Goal: Information Seeking & Learning: Learn about a topic

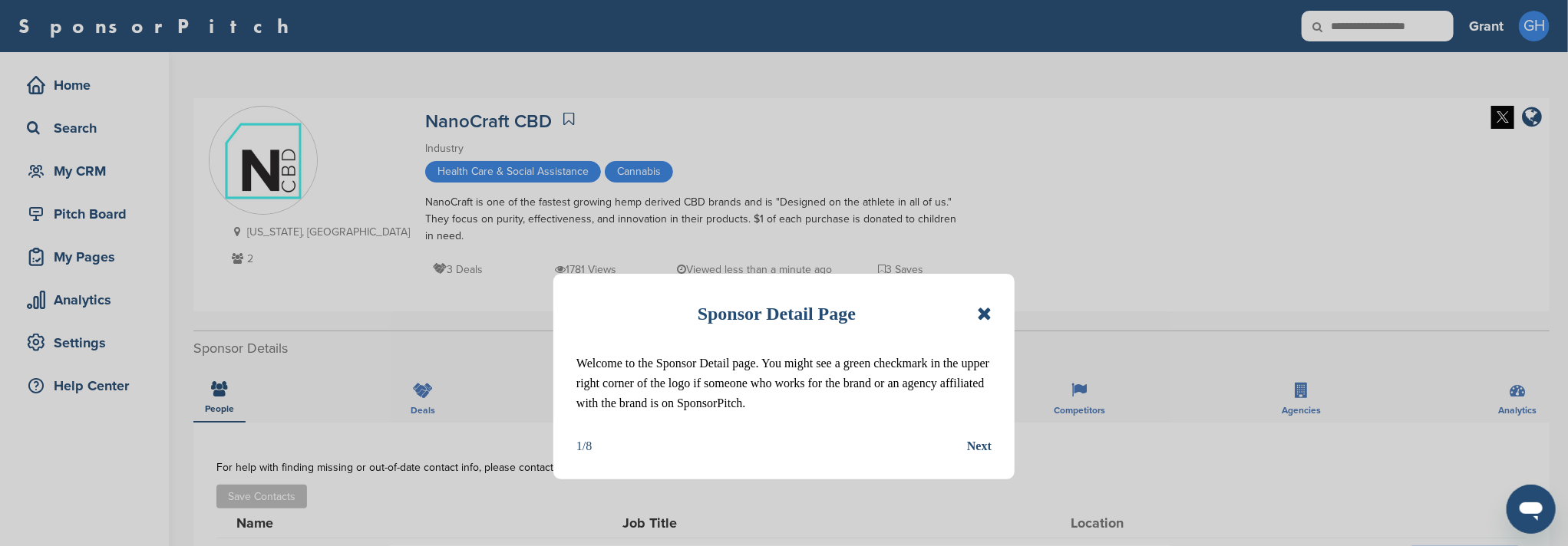
click at [982, 310] on icon at bounding box center [984, 314] width 14 height 19
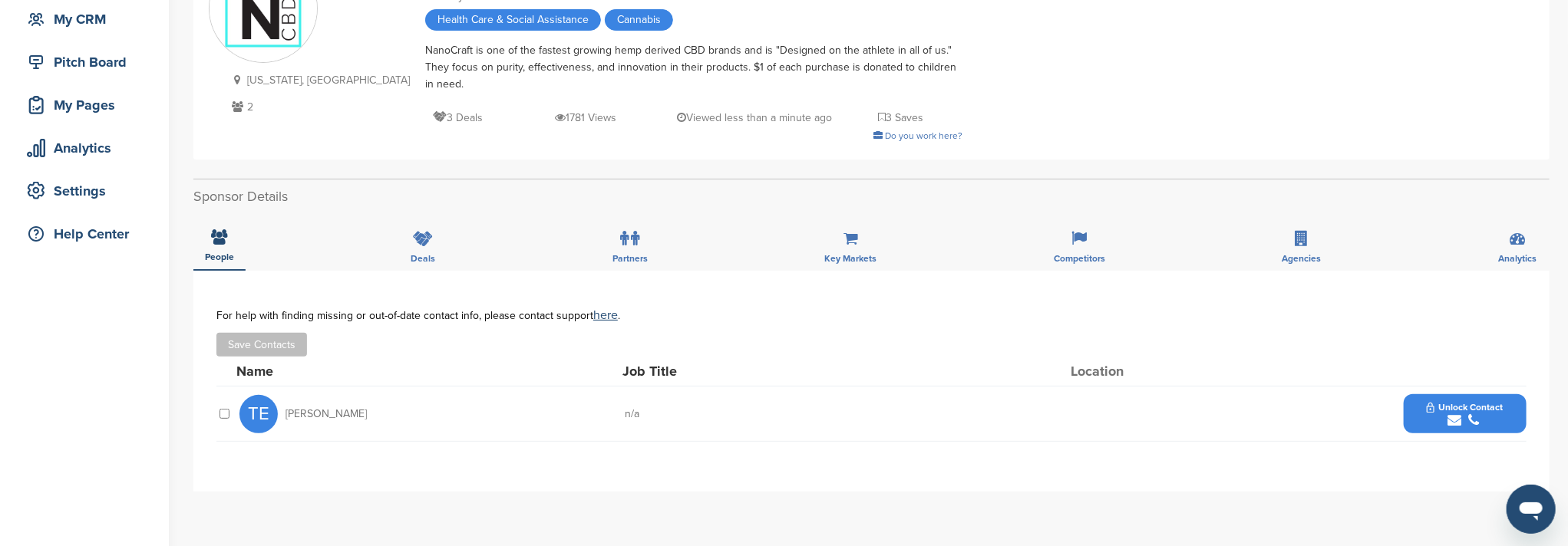
scroll to position [102, 0]
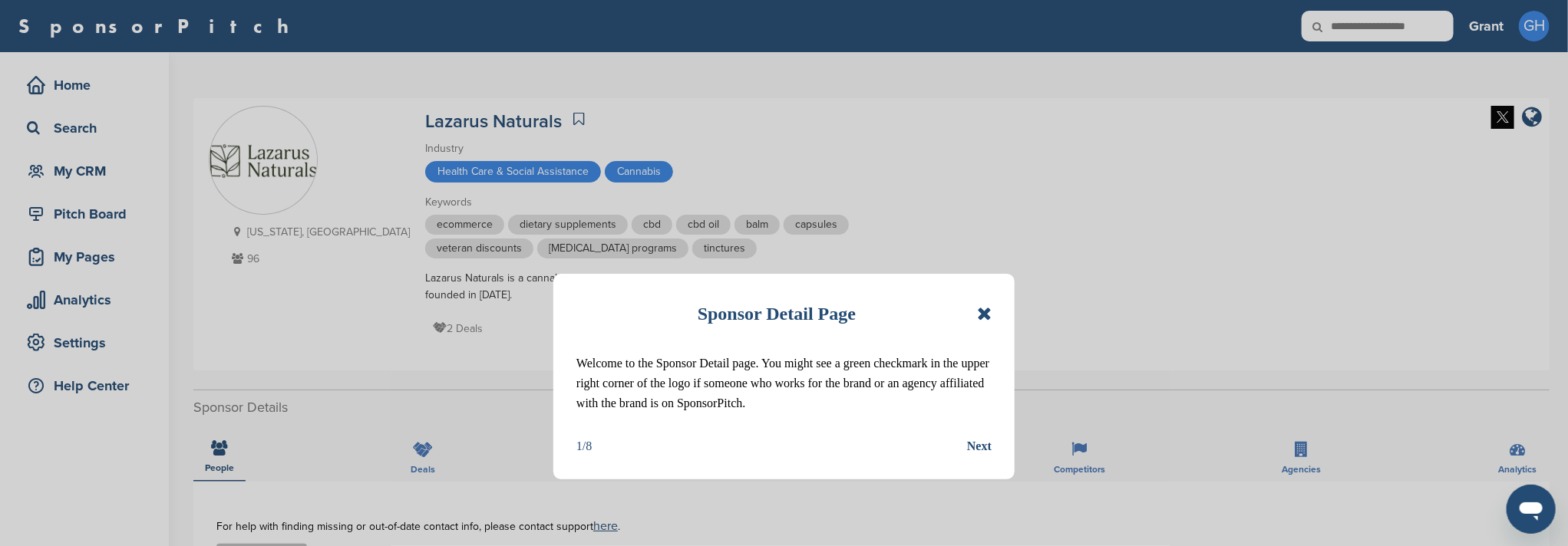
click at [987, 316] on icon at bounding box center [984, 314] width 14 height 19
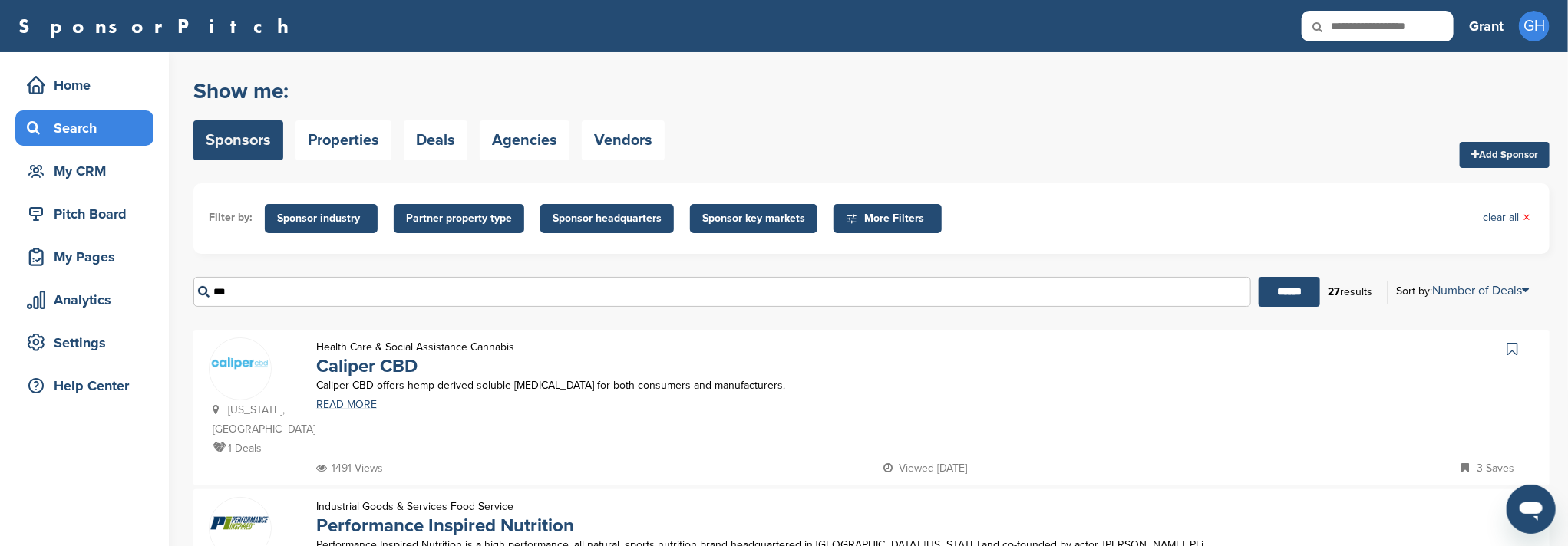
click at [100, 134] on div "Search" at bounding box center [88, 128] width 130 height 27
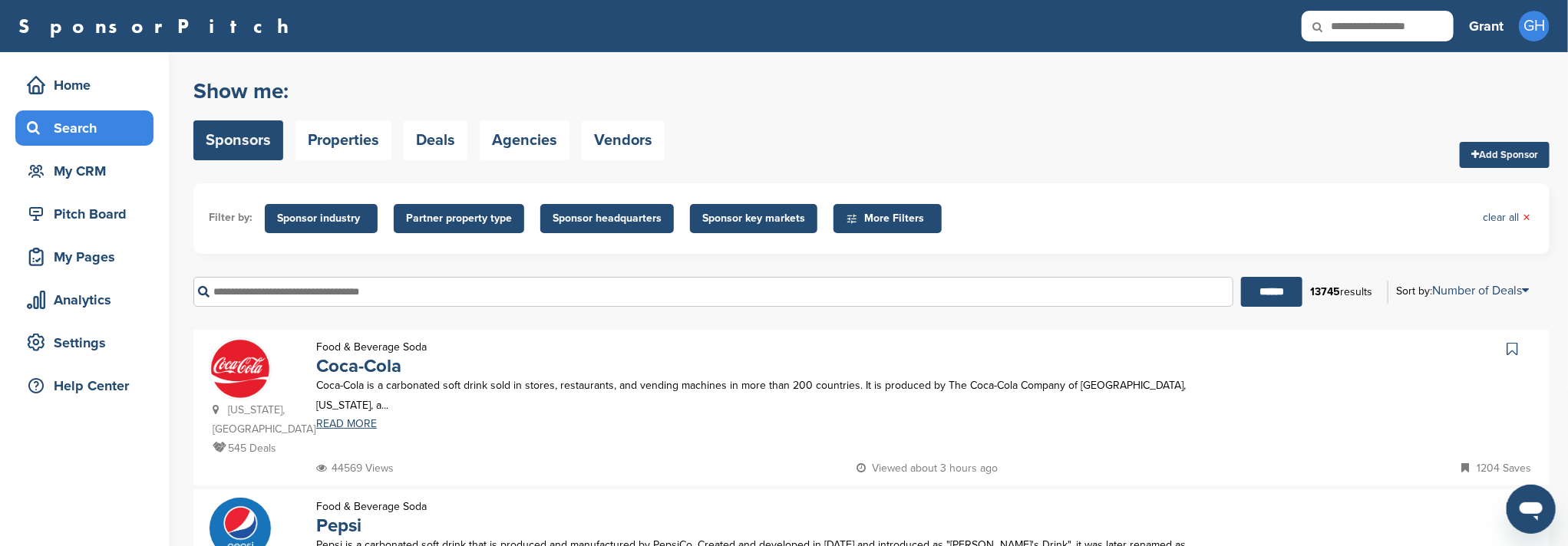
click at [323, 224] on span "Sponsor industry" at bounding box center [322, 219] width 88 height 17
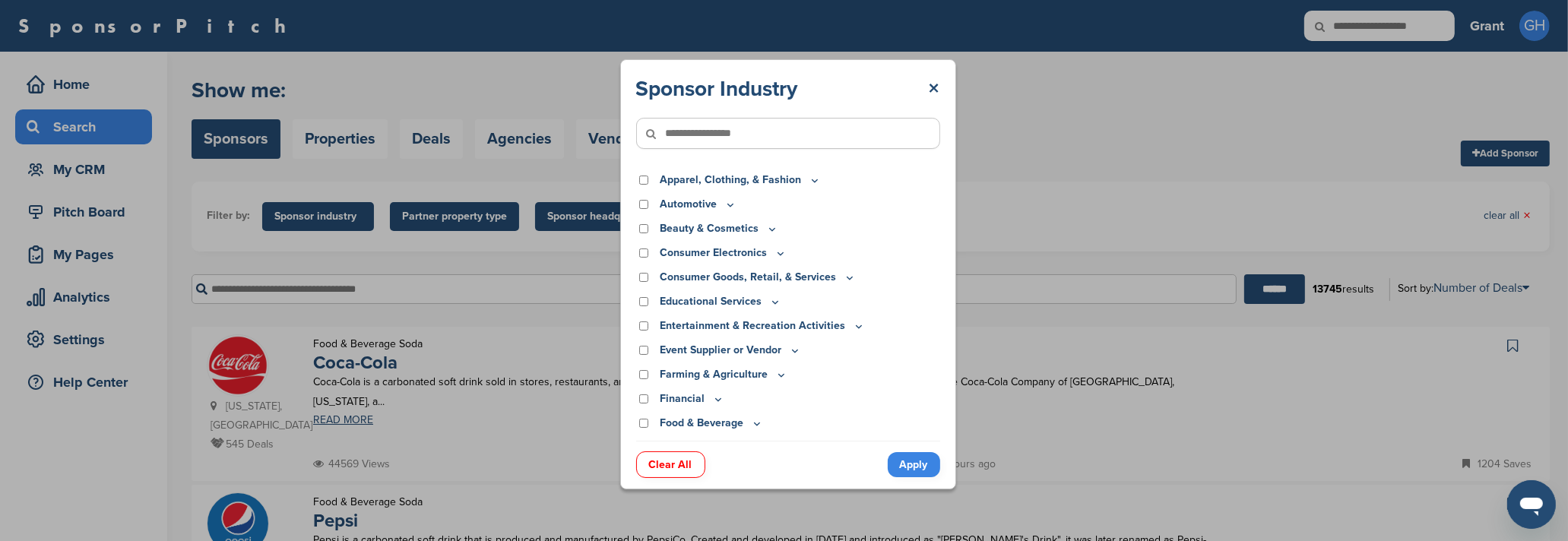
scroll to position [101, 0]
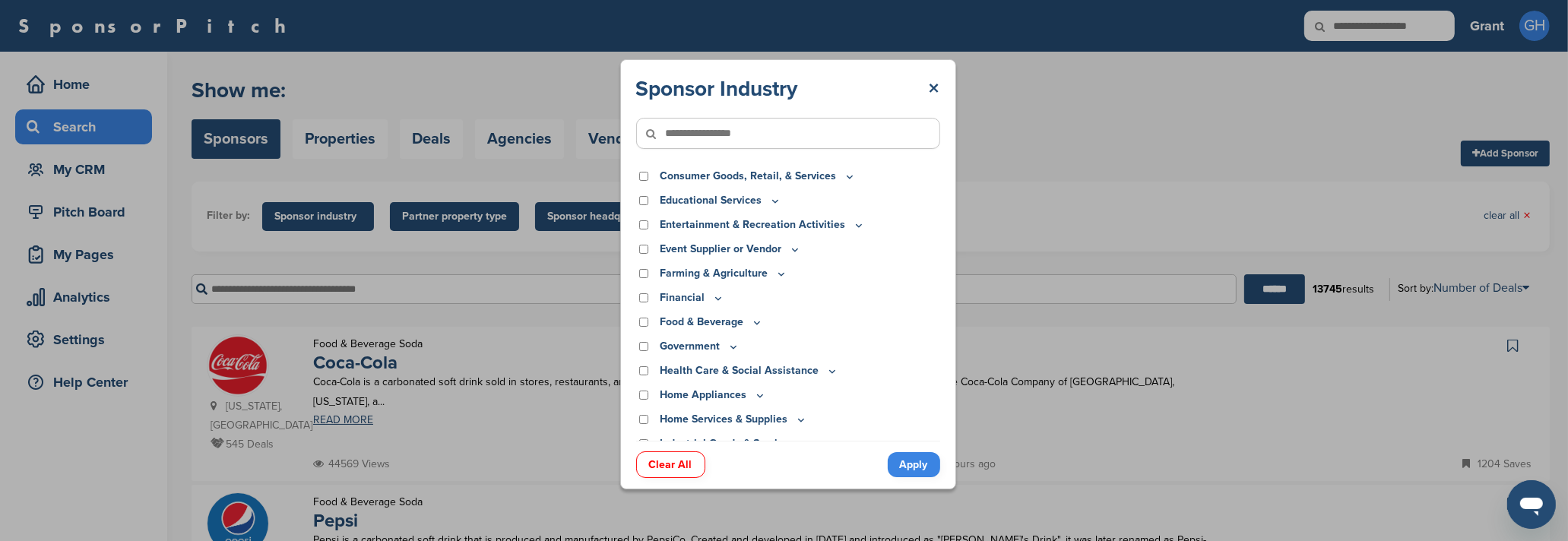
click at [756, 323] on icon at bounding box center [757, 323] width 5 height 3
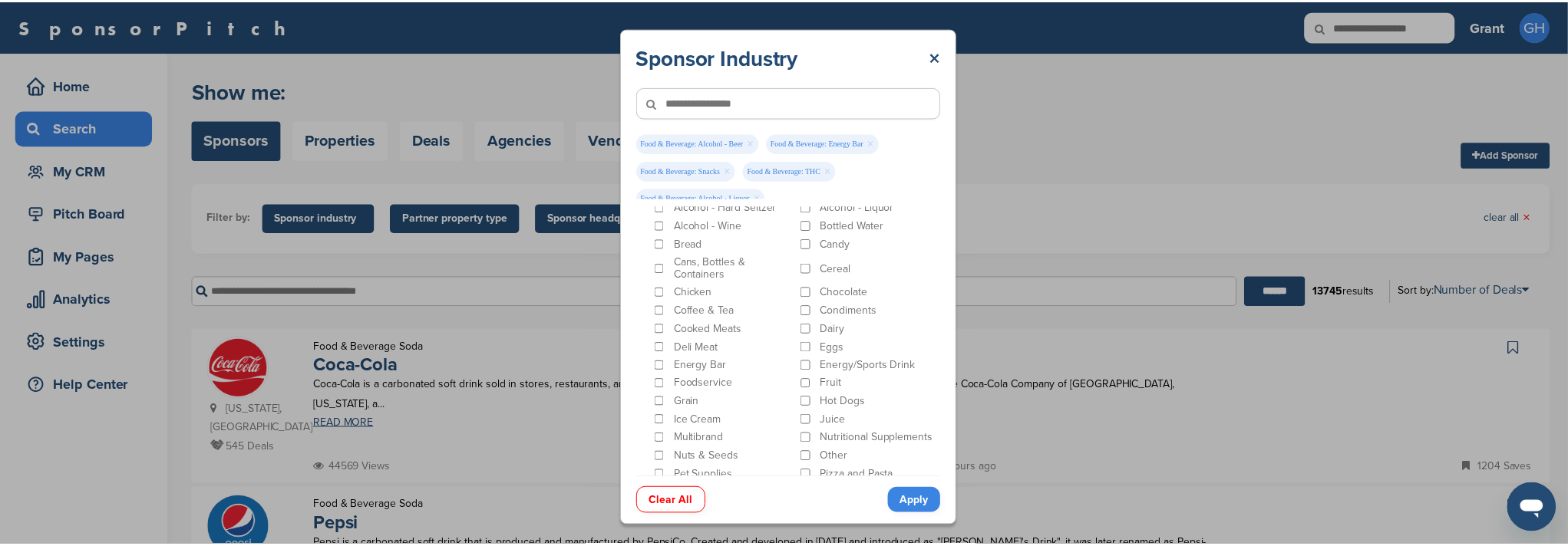
scroll to position [306, 0]
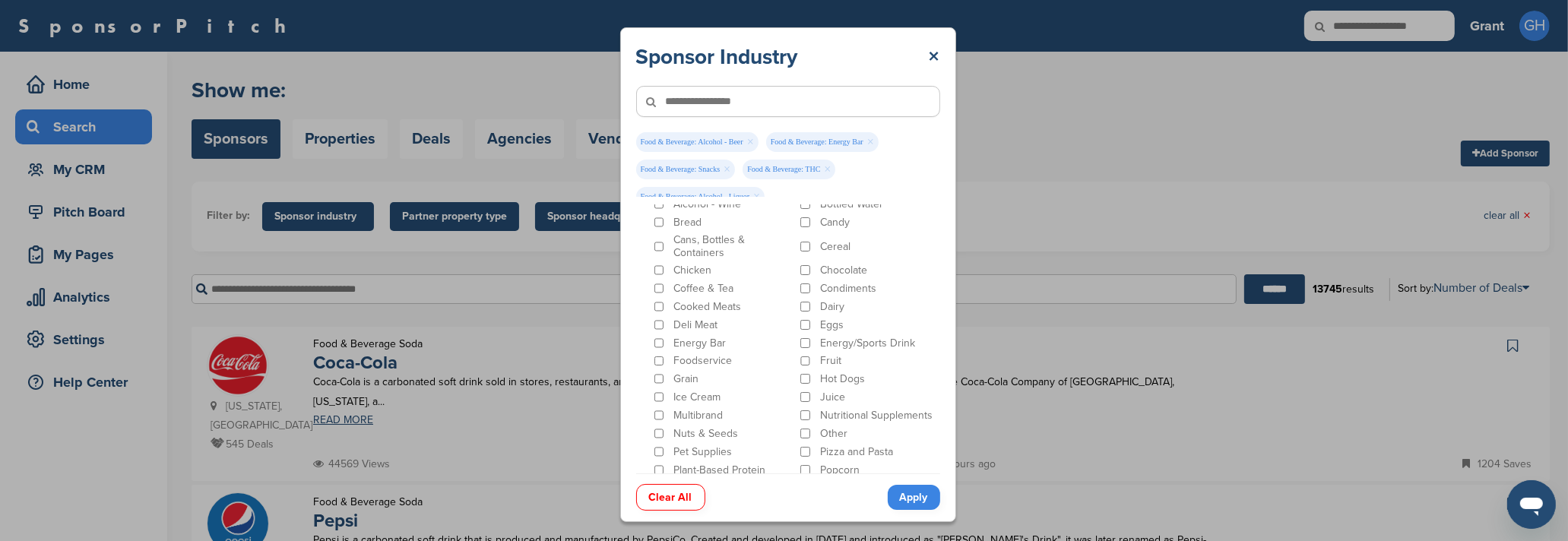
click at [923, 502] on link "Apply" at bounding box center [914, 497] width 52 height 25
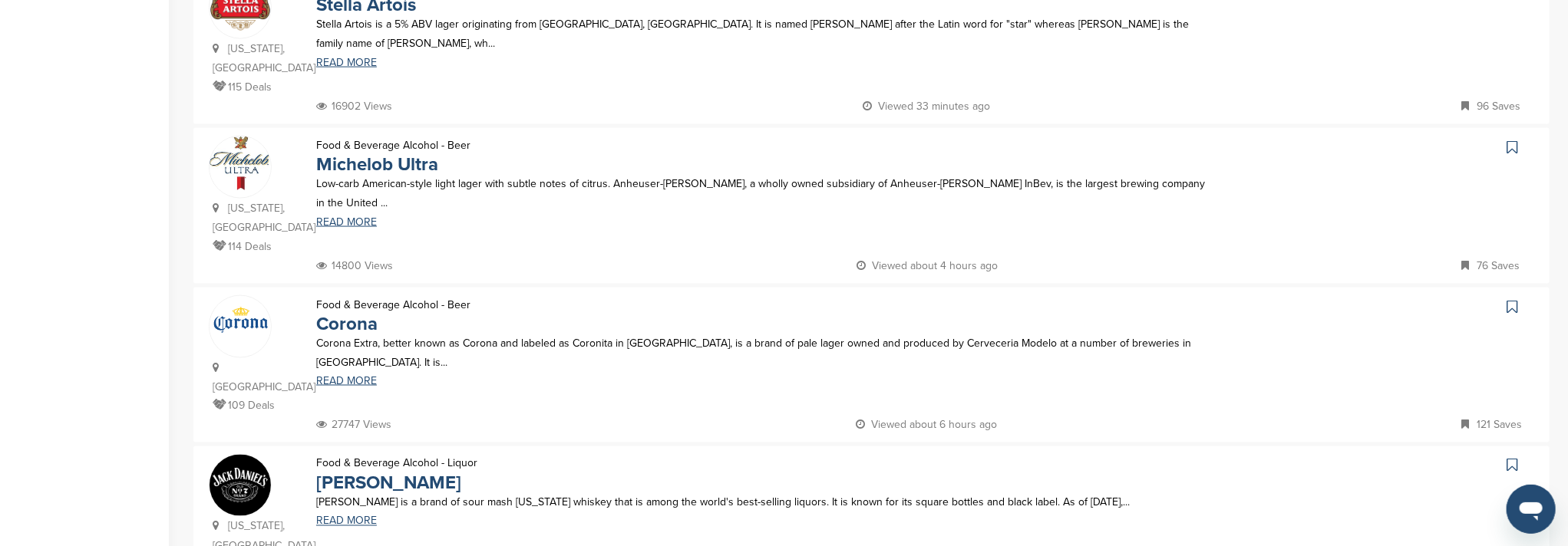
scroll to position [1533, 0]
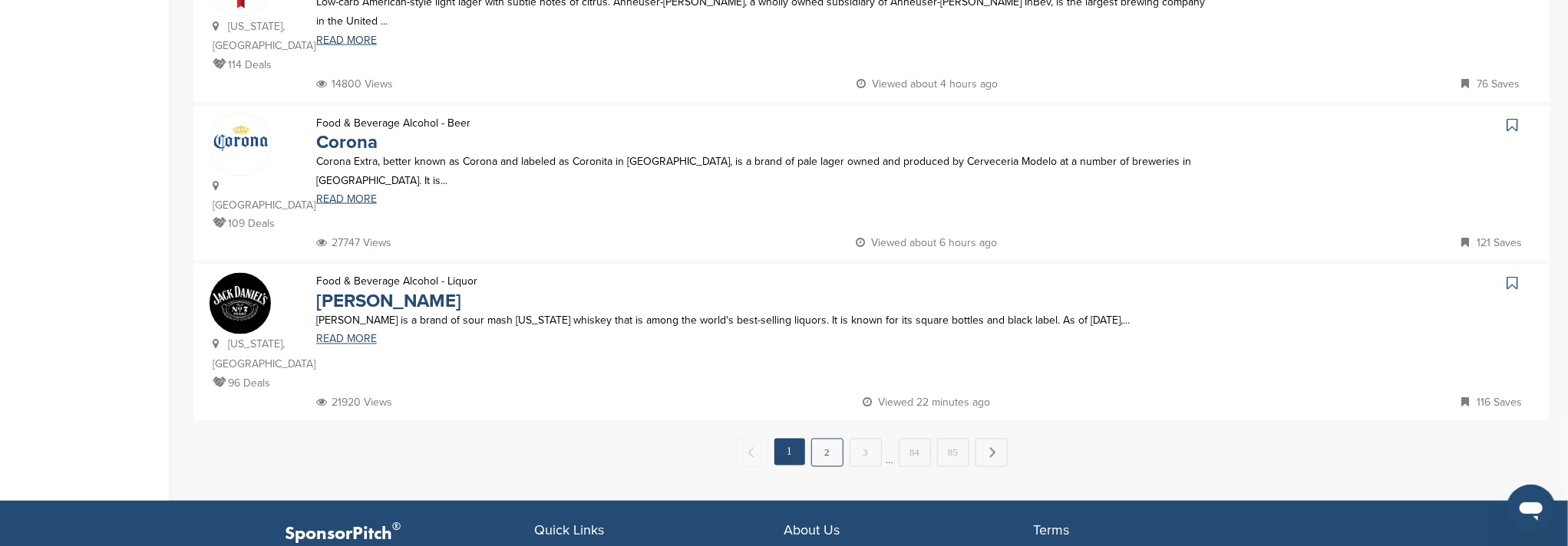
click at [830, 439] on link "2" at bounding box center [827, 452] width 32 height 28
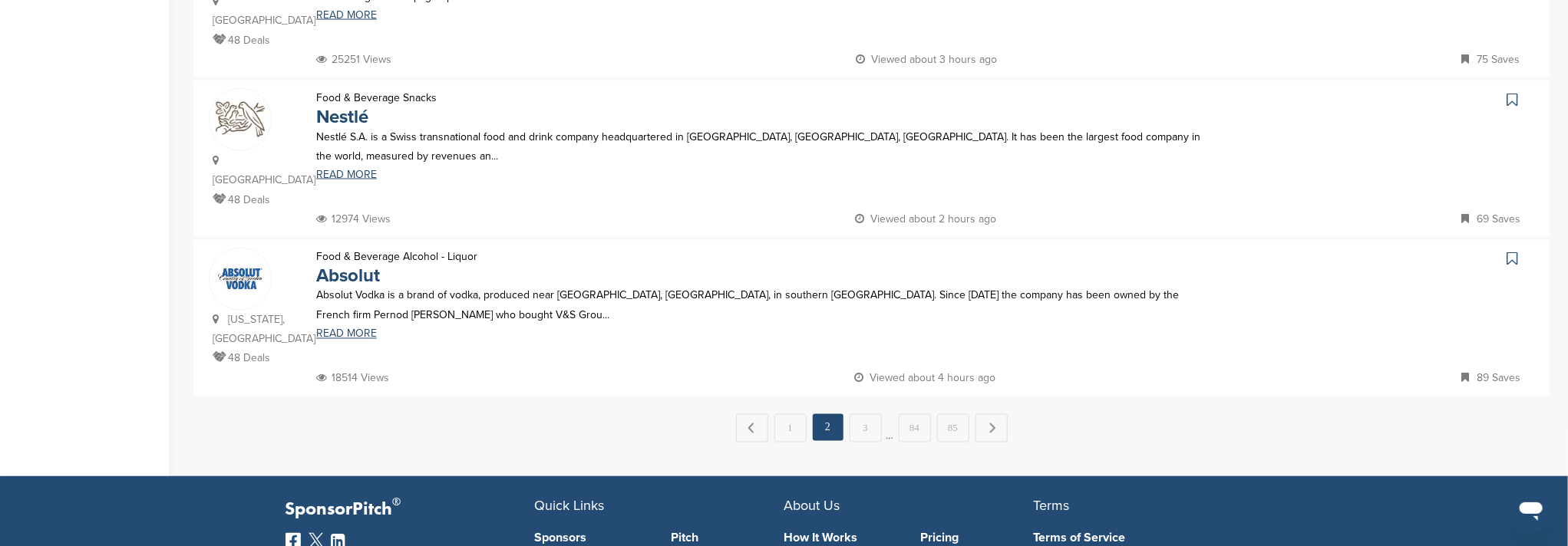
scroll to position [1578, 0]
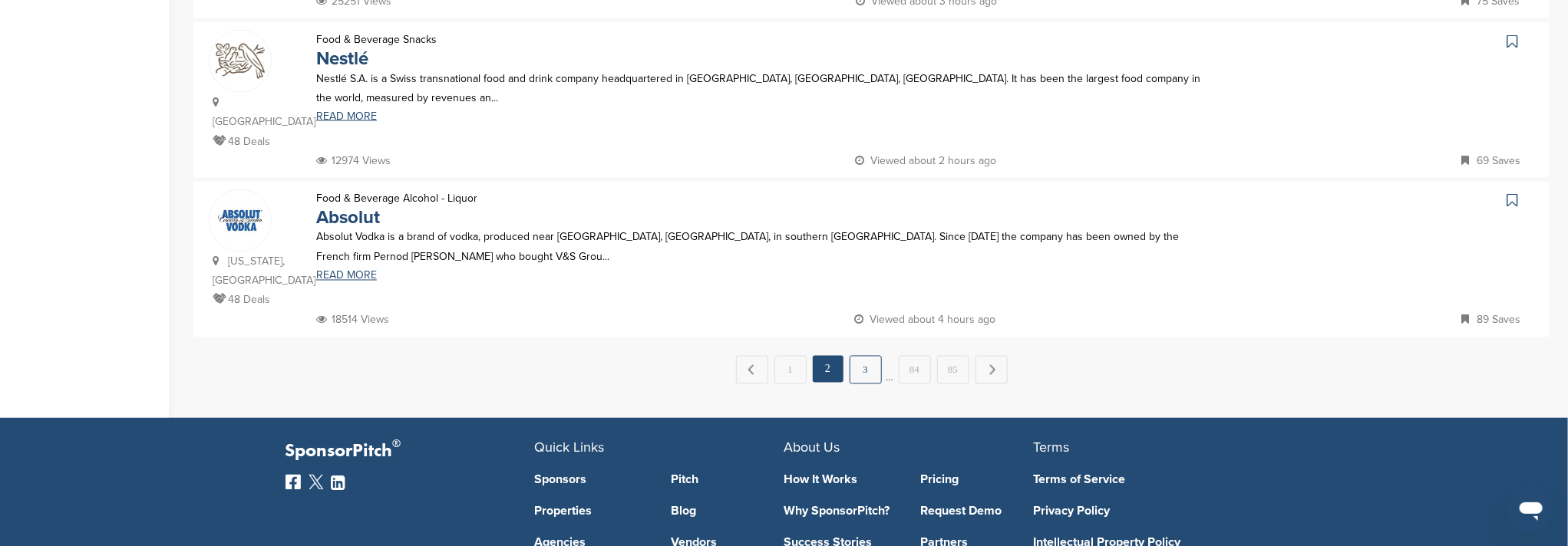
click at [862, 356] on link "3" at bounding box center [866, 370] width 32 height 28
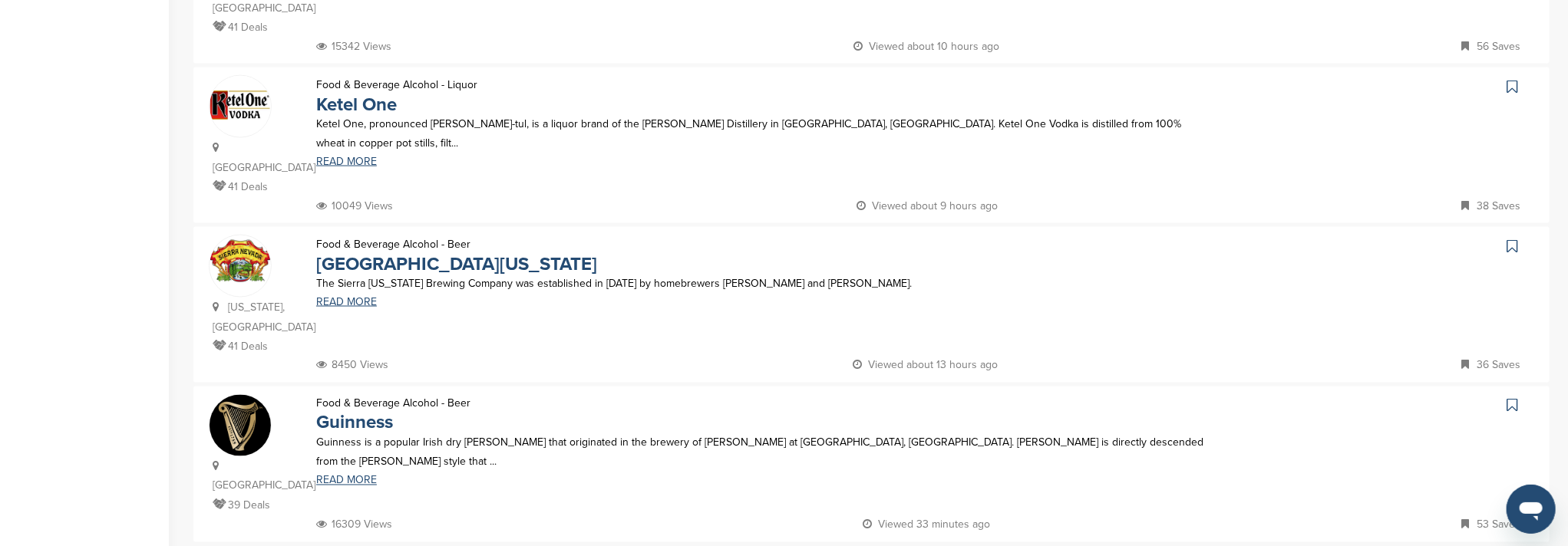
scroll to position [1533, 0]
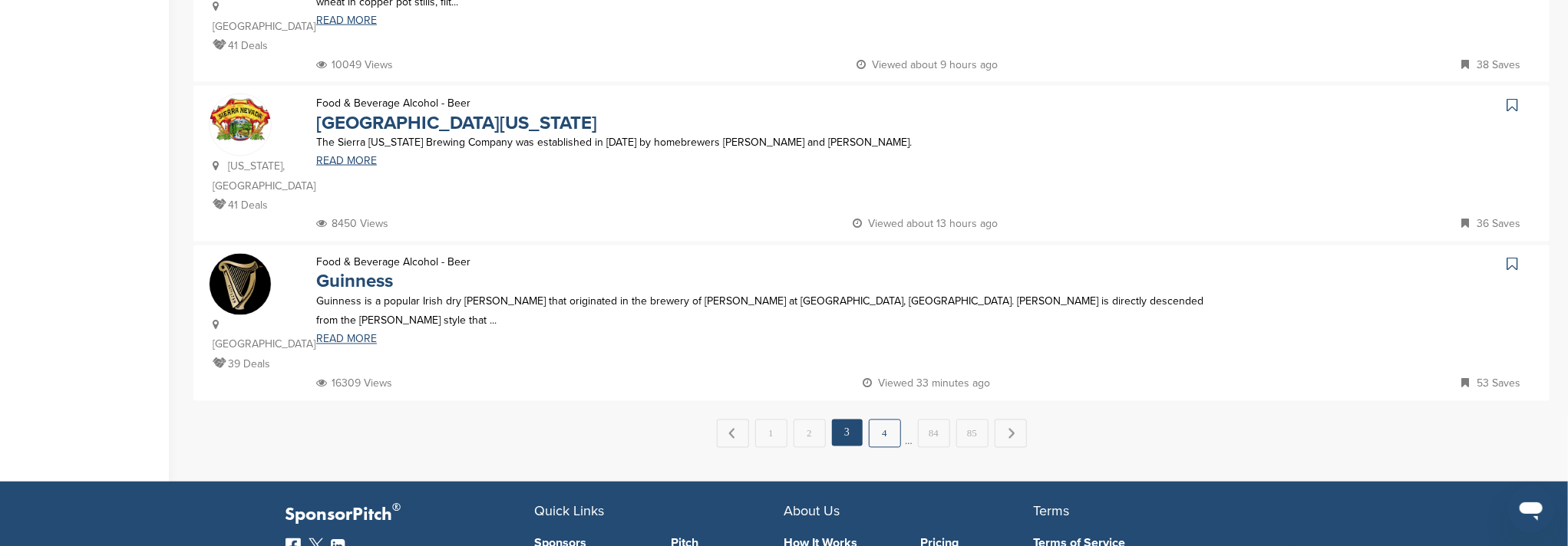
click at [885, 419] on link "4" at bounding box center [885, 433] width 32 height 28
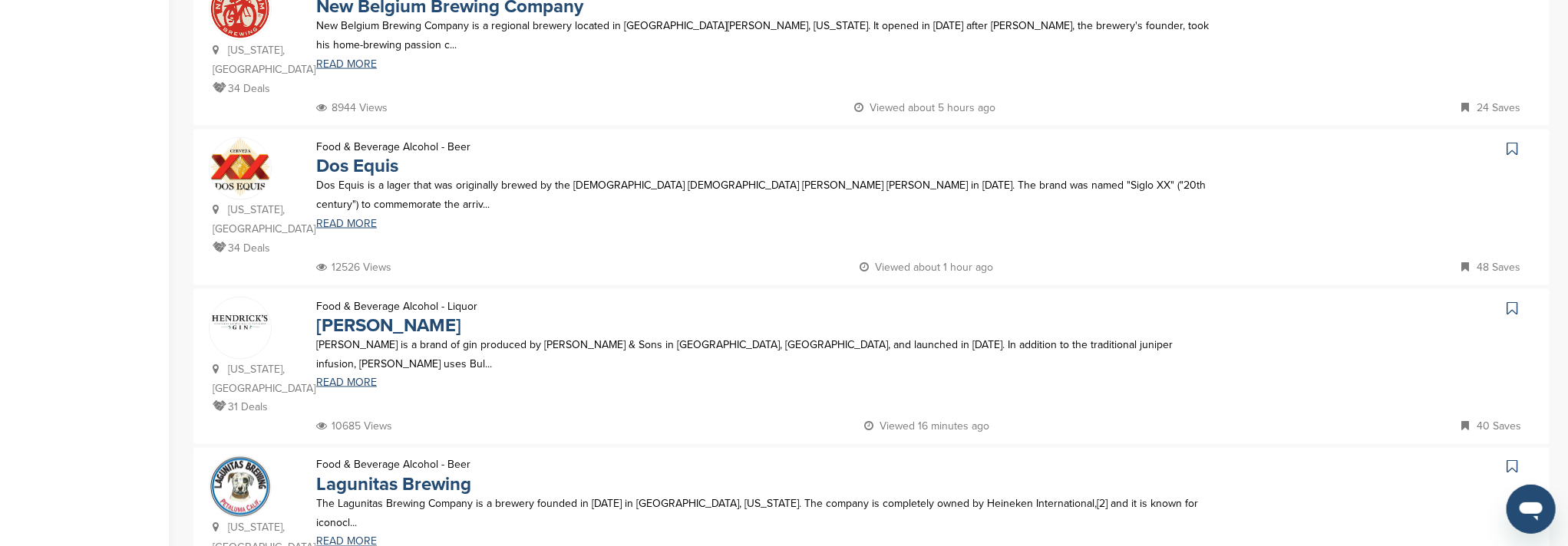
scroll to position [1534, 0]
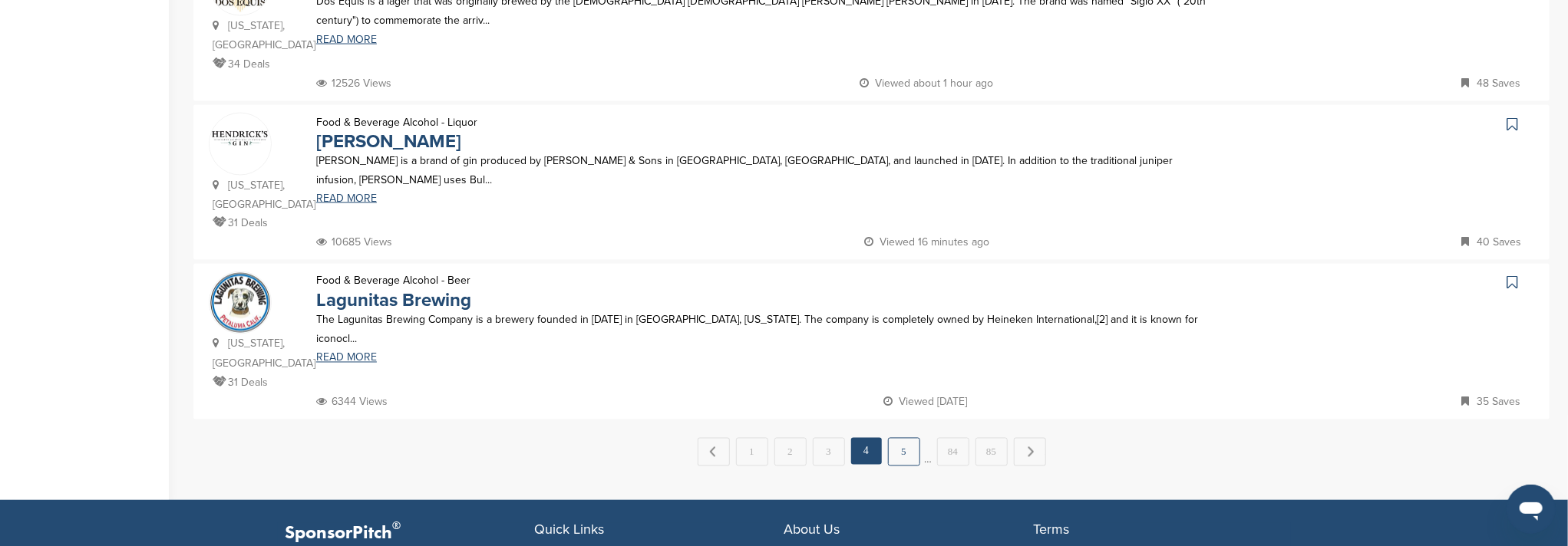
click at [902, 438] on link "5" at bounding box center [904, 452] width 32 height 28
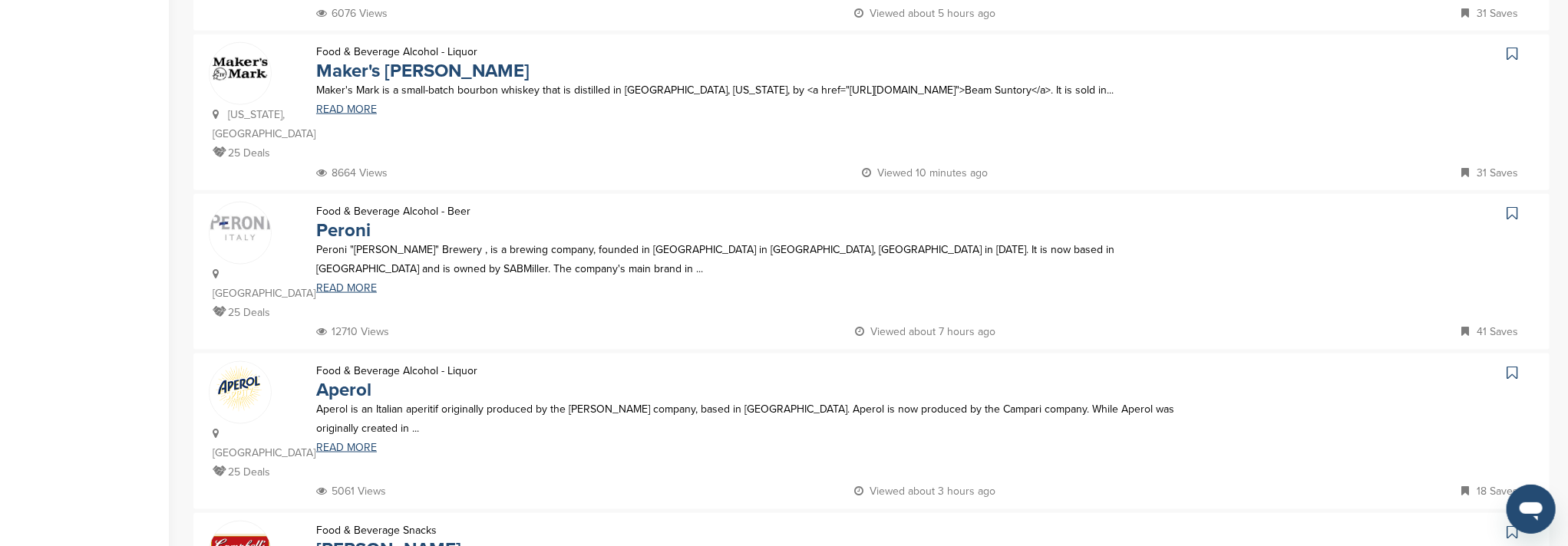
scroll to position [1124, 0]
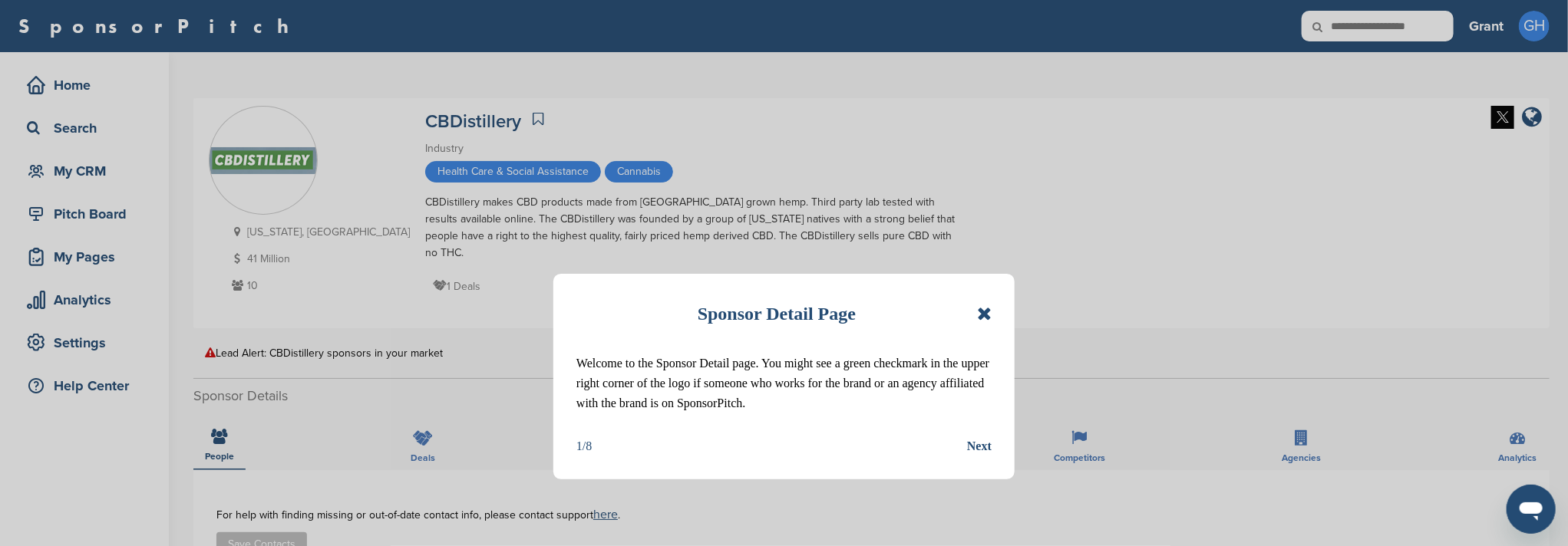
click at [984, 311] on icon at bounding box center [984, 314] width 14 height 19
